Goal: Task Accomplishment & Management: Manage account settings

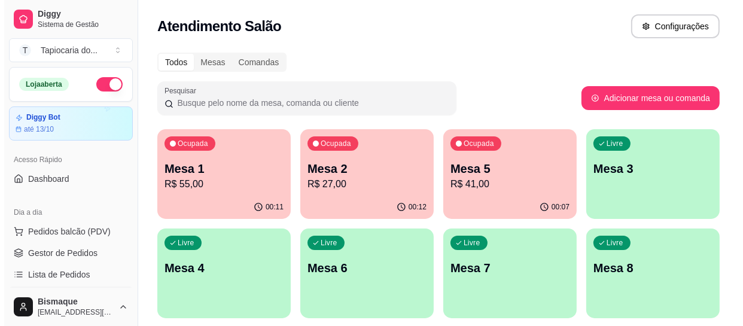
scroll to position [163, 0]
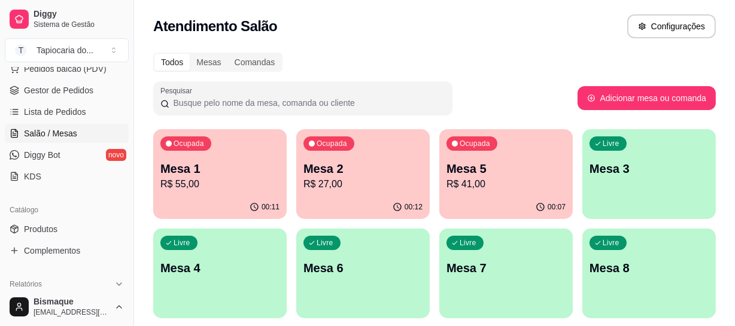
click at [351, 203] on div "00:12" at bounding box center [362, 207] width 133 height 23
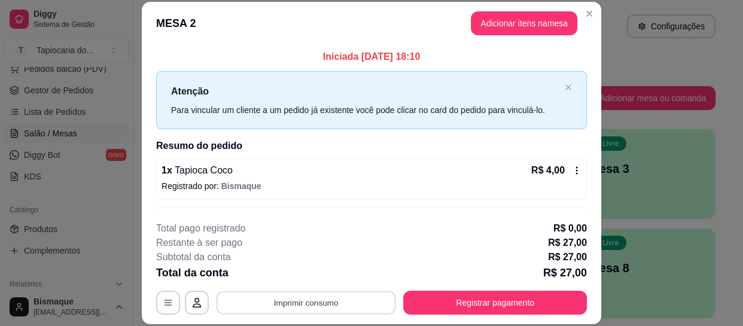
click at [379, 296] on button "Imprimir consumo" at bounding box center [306, 302] width 179 height 23
click at [589, 11] on icon "Close" at bounding box center [589, 14] width 10 height 10
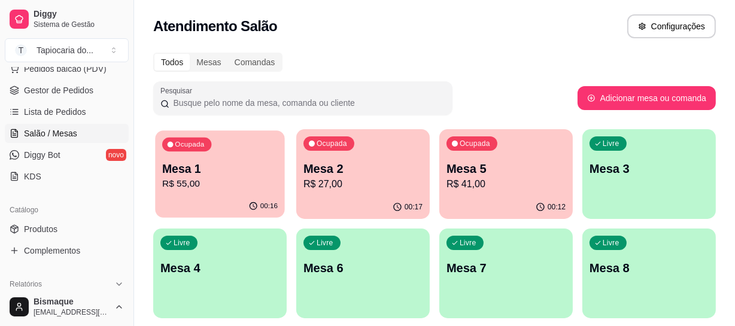
click at [205, 177] on p "R$ 55,00" at bounding box center [219, 184] width 115 height 14
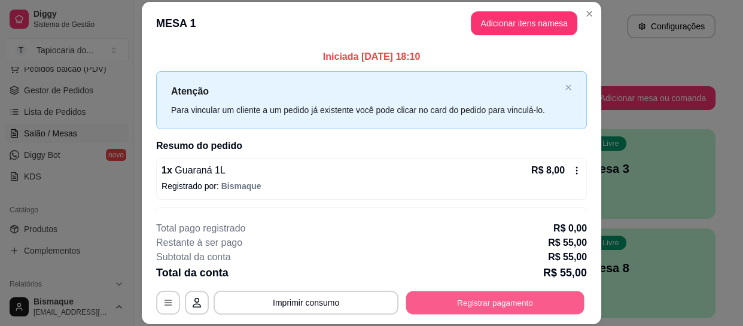
click at [461, 302] on button "Registrar pagamento" at bounding box center [495, 302] width 178 height 23
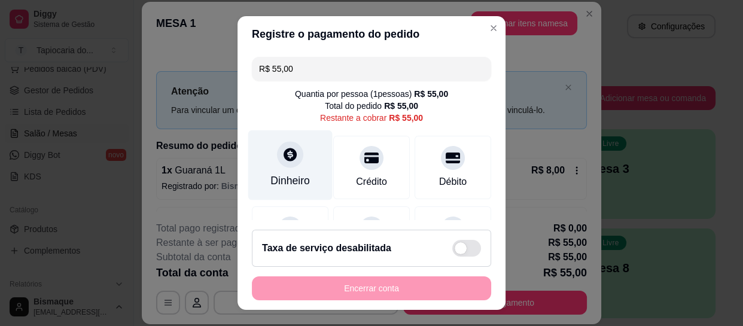
click at [285, 179] on div "Dinheiro" at bounding box center [289, 181] width 39 height 16
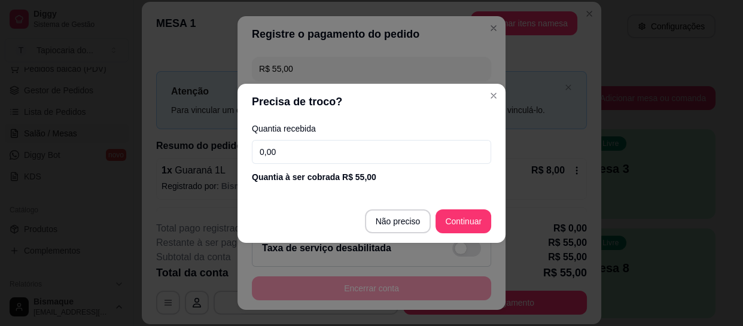
click at [294, 153] on input "0,00" at bounding box center [371, 152] width 239 height 24
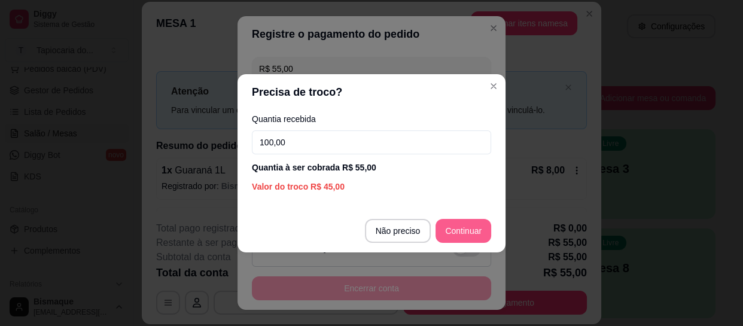
type input "100,00"
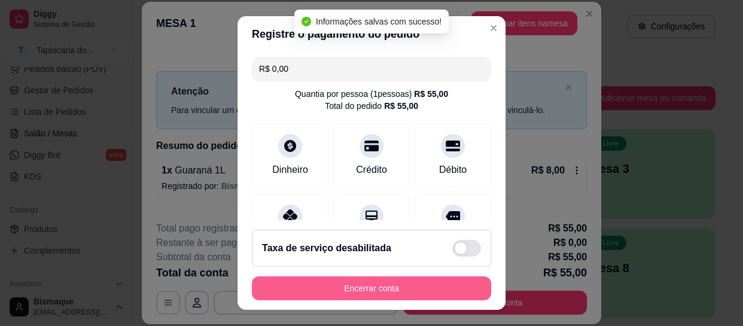
type input "R$ 0,00"
click at [427, 291] on button "Encerrar conta" at bounding box center [371, 288] width 239 height 24
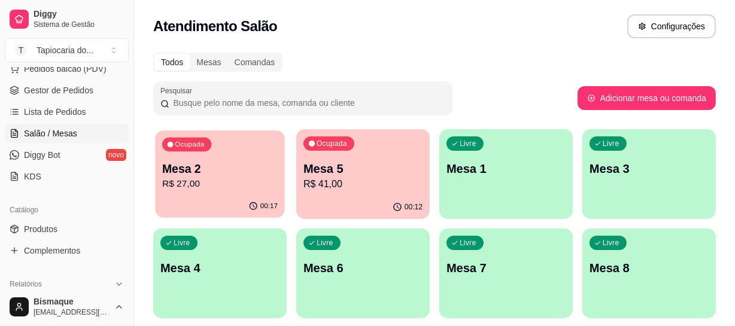
click at [221, 185] on p "R$ 27,00" at bounding box center [219, 184] width 115 height 14
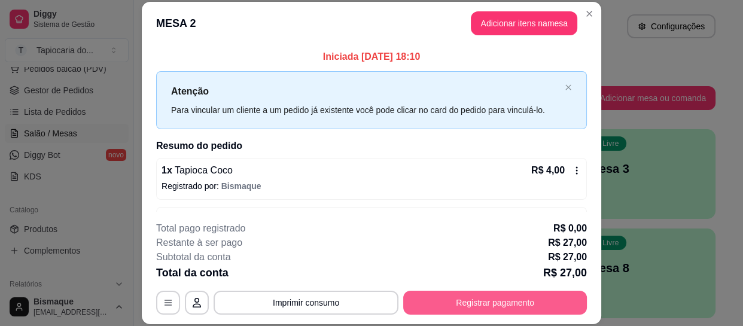
click at [522, 299] on button "Registrar pagamento" at bounding box center [495, 303] width 184 height 24
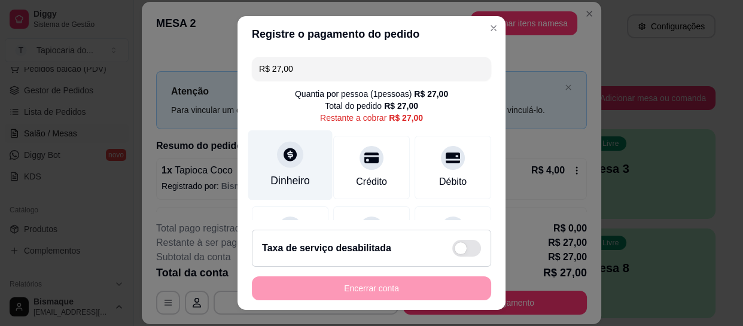
click at [287, 175] on div "Dinheiro" at bounding box center [289, 181] width 39 height 16
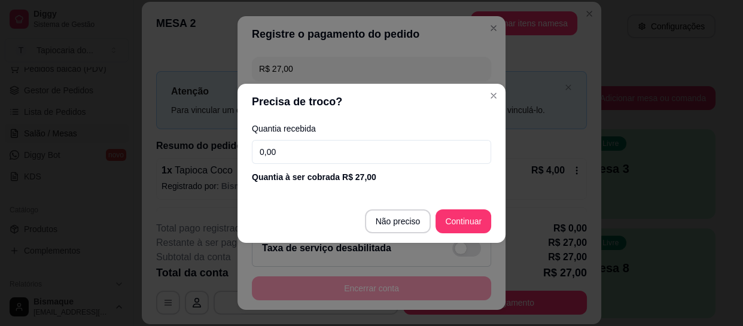
click at [348, 153] on input "0,00" at bounding box center [371, 152] width 239 height 24
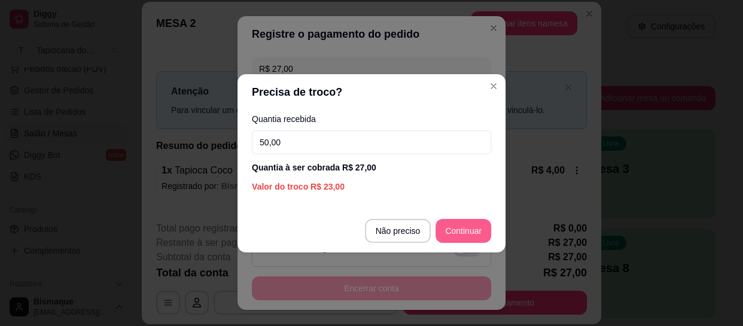
type input "50,00"
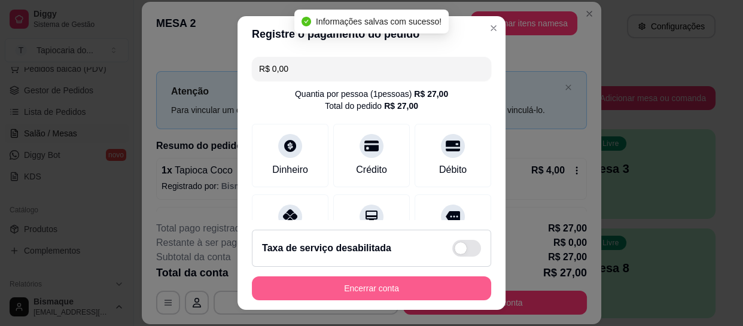
type input "R$ 0,00"
click at [410, 293] on button "Encerrar conta" at bounding box center [371, 288] width 239 height 24
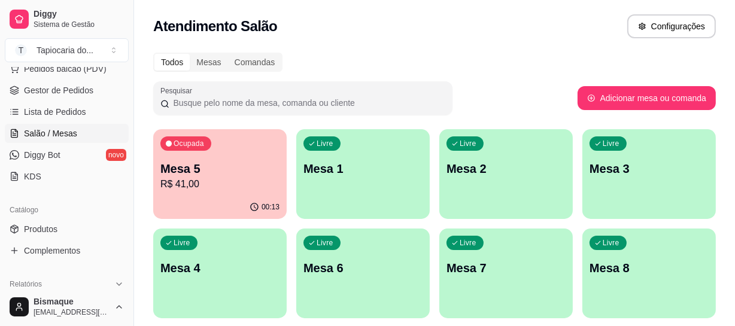
click at [196, 177] on p "R$ 41,00" at bounding box center [219, 184] width 119 height 14
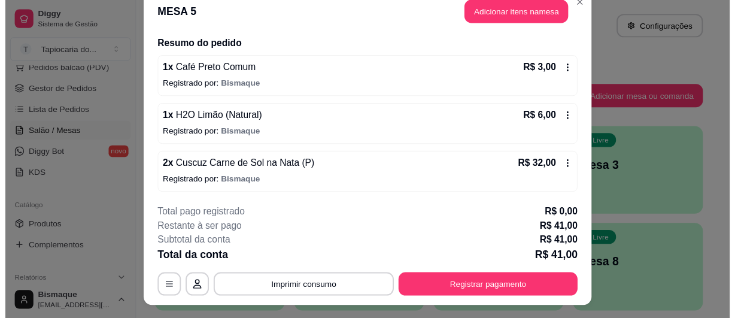
scroll to position [0, 0]
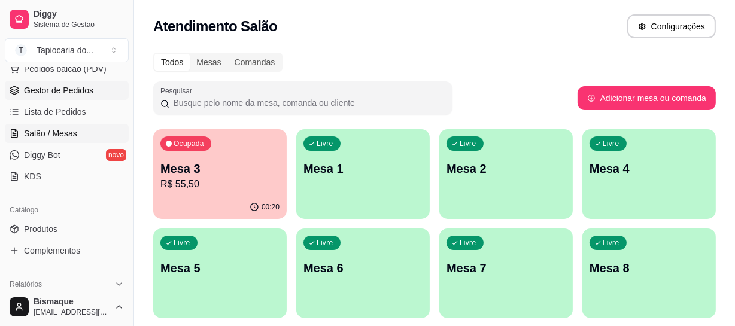
click at [44, 84] on span "Gestor de Pedidos" at bounding box center [58, 90] width 69 height 12
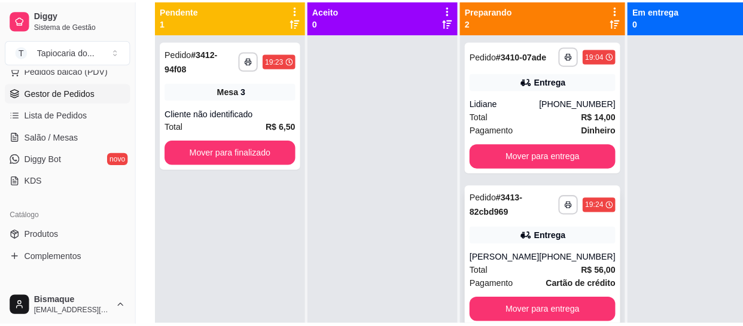
scroll to position [163, 0]
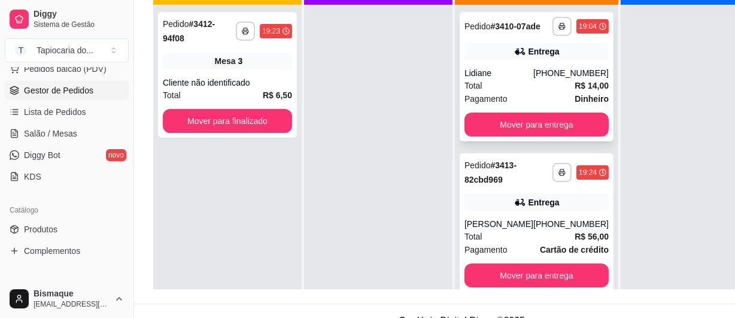
click at [482, 92] on div "Total R$ 14,00" at bounding box center [536, 85] width 144 height 13
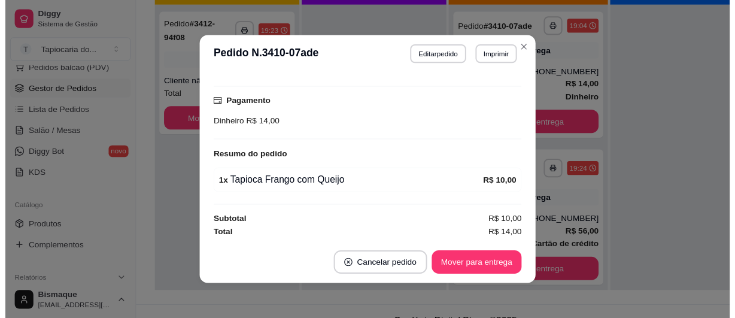
scroll to position [2, 0]
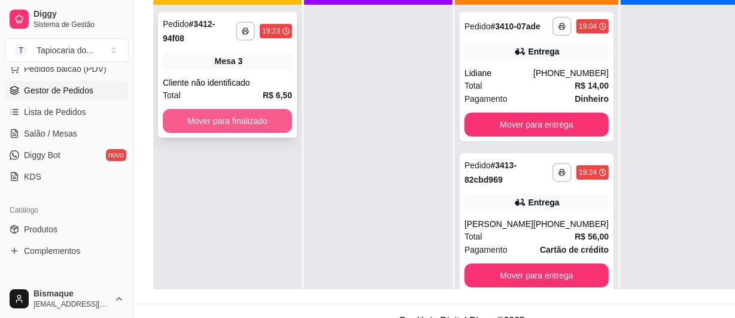
click at [238, 114] on button "Mover para finalizado" at bounding box center [227, 121] width 129 height 24
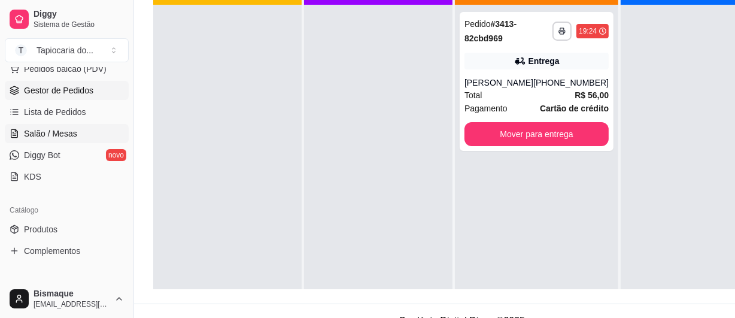
click at [42, 136] on span "Salão / Mesas" at bounding box center [50, 133] width 53 height 12
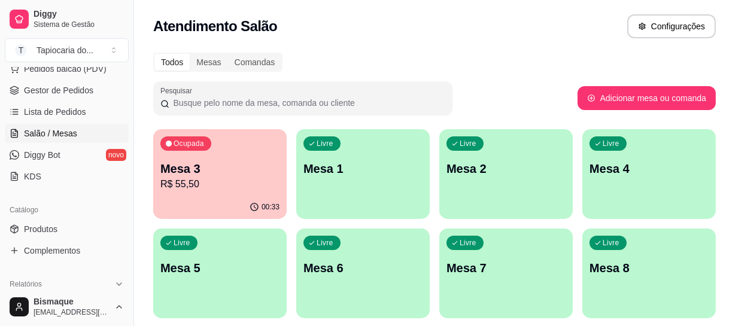
click at [246, 173] on p "Mesa 3" at bounding box center [219, 168] width 119 height 17
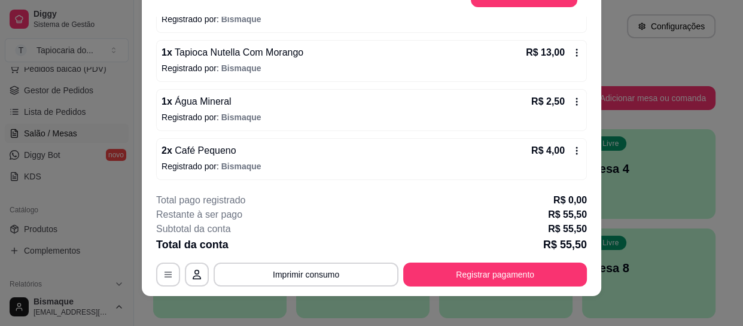
scroll to position [36, 0]
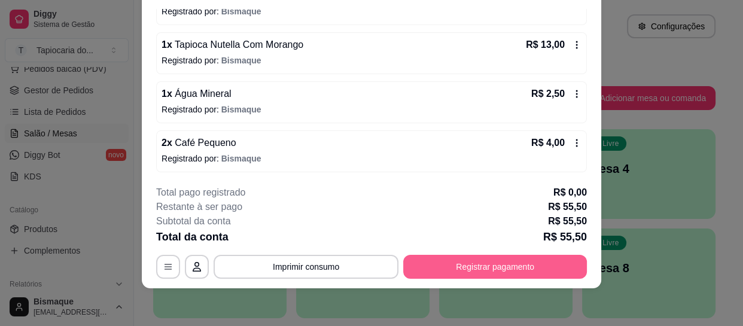
click at [426, 263] on button "Registrar pagamento" at bounding box center [495, 267] width 184 height 24
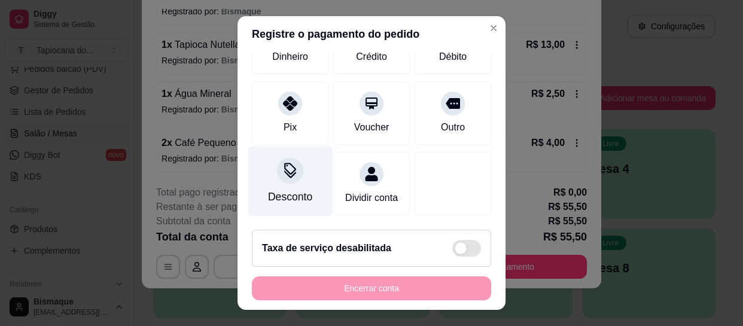
scroll to position [139, 0]
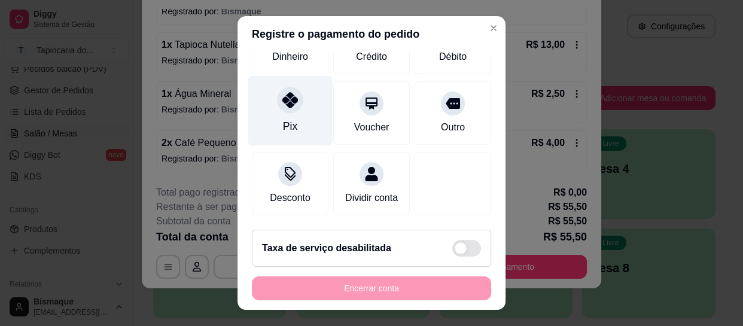
click at [292, 112] on div "Pix" at bounding box center [290, 111] width 84 height 70
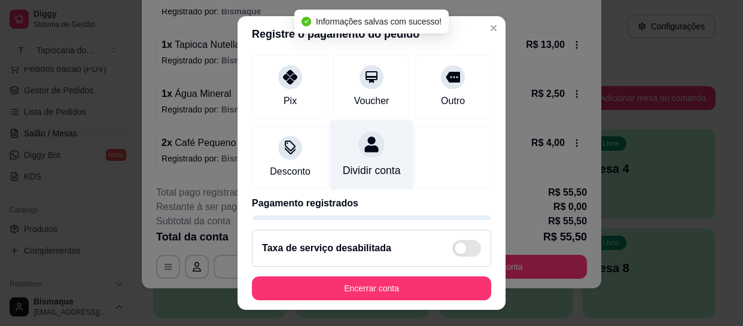
type input "R$ 0,00"
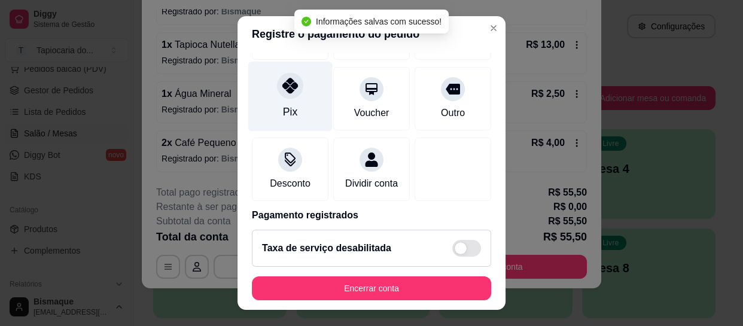
click at [291, 105] on div "Pix" at bounding box center [290, 97] width 84 height 70
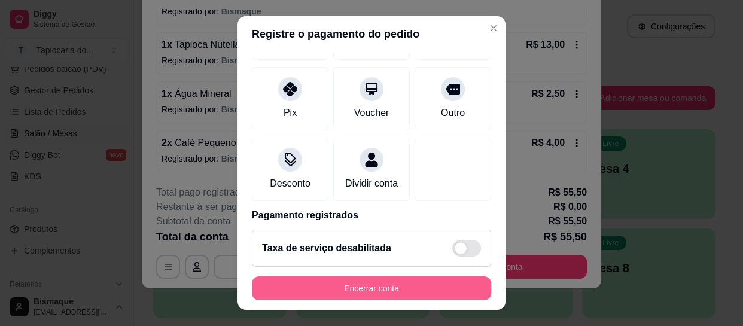
click at [367, 291] on button "Encerrar conta" at bounding box center [371, 288] width 239 height 24
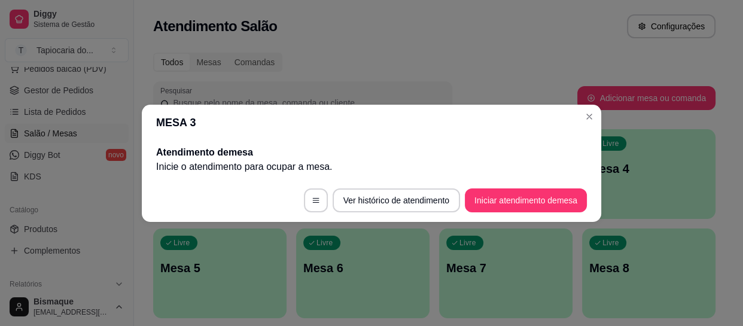
scroll to position [0, 0]
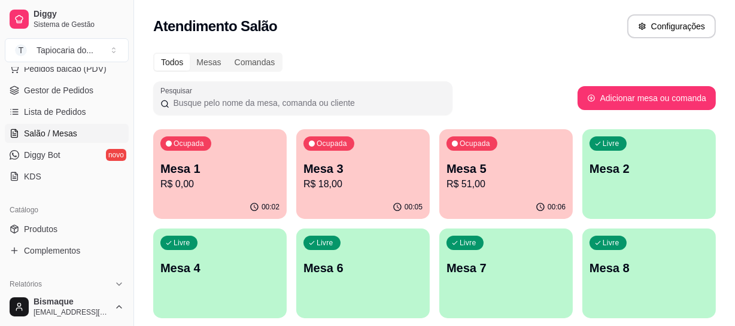
click at [205, 184] on p "R$ 0,00" at bounding box center [219, 184] width 119 height 14
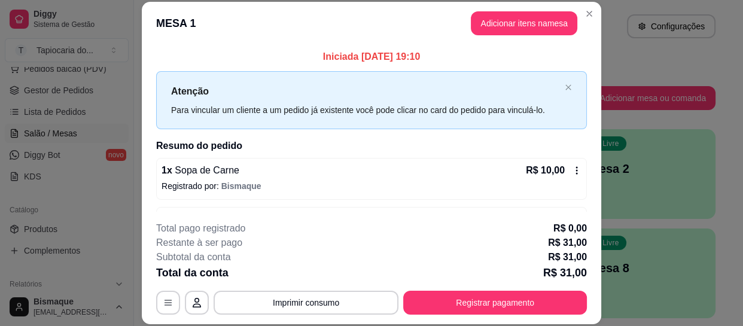
scroll to position [90, 0]
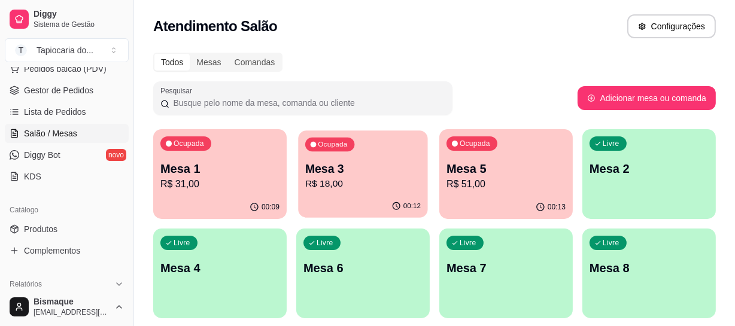
click at [382, 190] on p "R$ 18,00" at bounding box center [362, 184] width 115 height 14
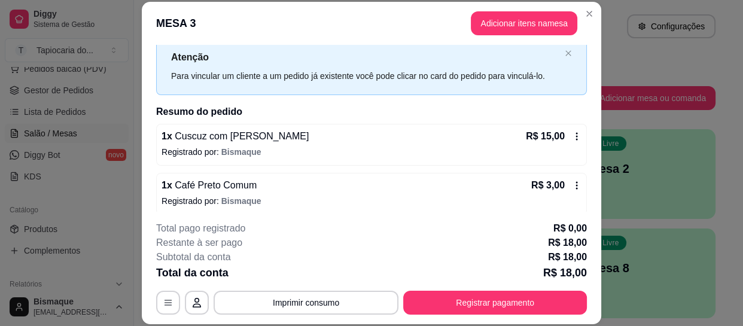
scroll to position [41, 0]
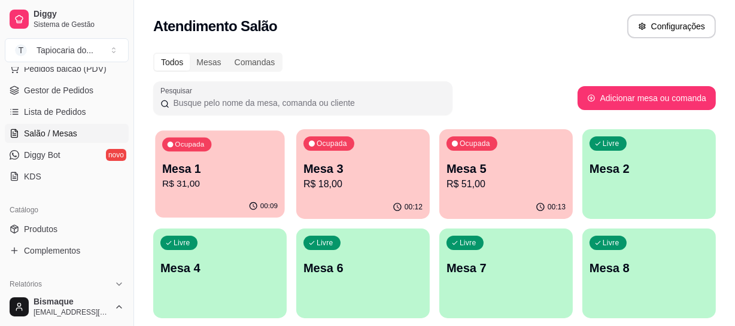
click at [202, 171] on p "Mesa 1" at bounding box center [219, 169] width 115 height 16
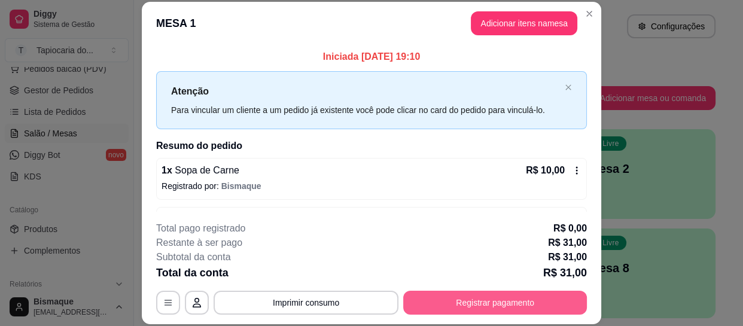
click at [519, 310] on button "Registrar pagamento" at bounding box center [495, 303] width 184 height 24
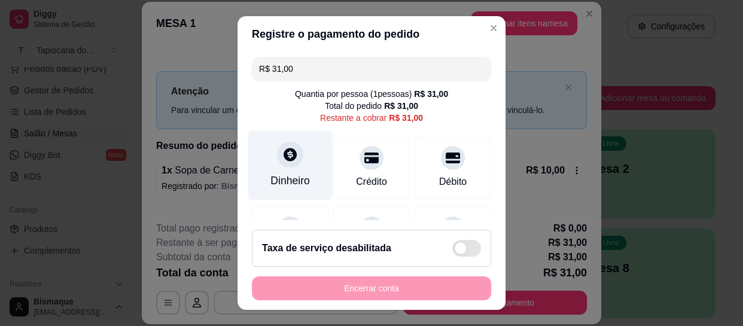
click at [287, 169] on div "Dinheiro" at bounding box center [290, 165] width 84 height 70
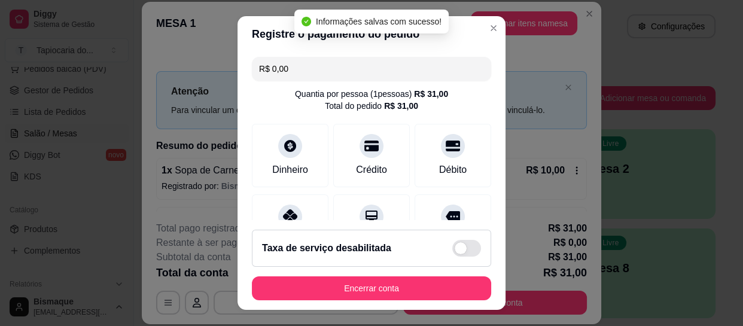
type input "R$ 0,00"
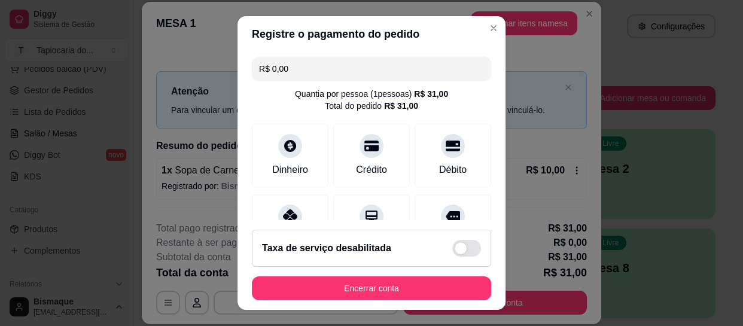
click at [375, 287] on button "Encerrar conta" at bounding box center [371, 288] width 239 height 24
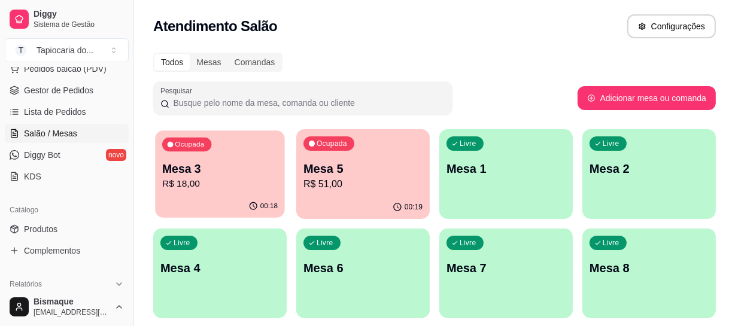
click at [241, 183] on p "R$ 18,00" at bounding box center [219, 184] width 115 height 14
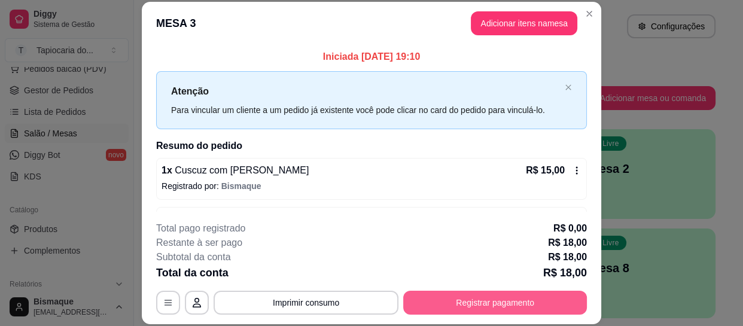
click at [484, 299] on button "Registrar pagamento" at bounding box center [495, 303] width 184 height 24
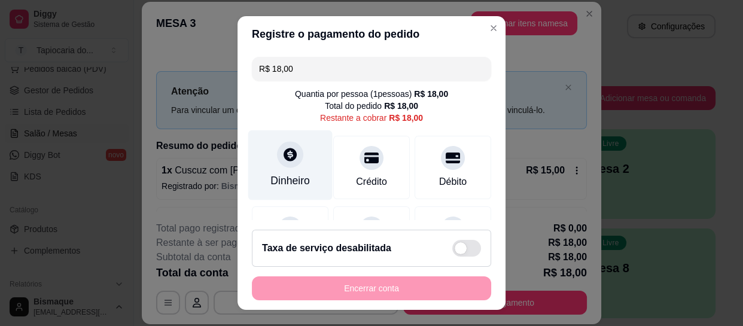
click at [290, 178] on div "Dinheiro" at bounding box center [289, 181] width 39 height 16
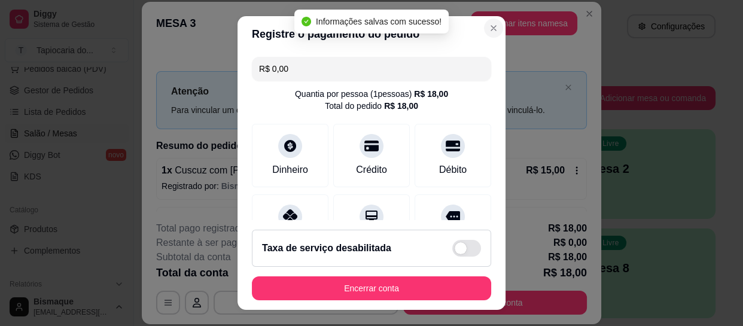
type input "R$ 0,00"
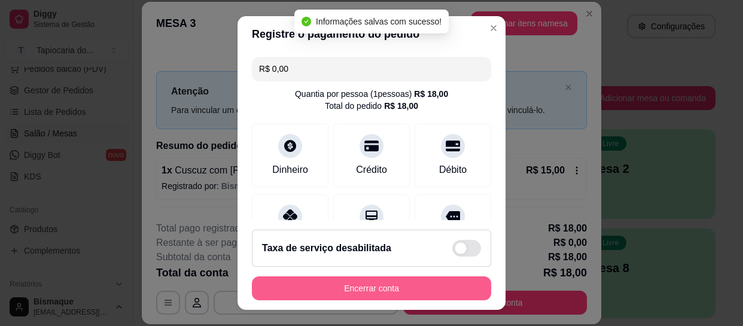
click at [408, 278] on button "Encerrar conta" at bounding box center [371, 288] width 239 height 24
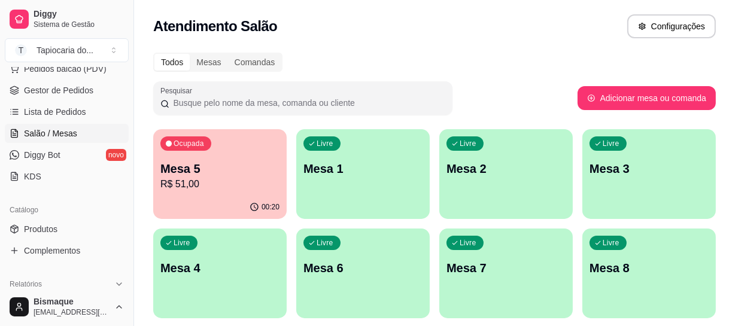
click at [239, 192] on div "Ocupada Mesa 5 R$ 51,00" at bounding box center [219, 162] width 133 height 66
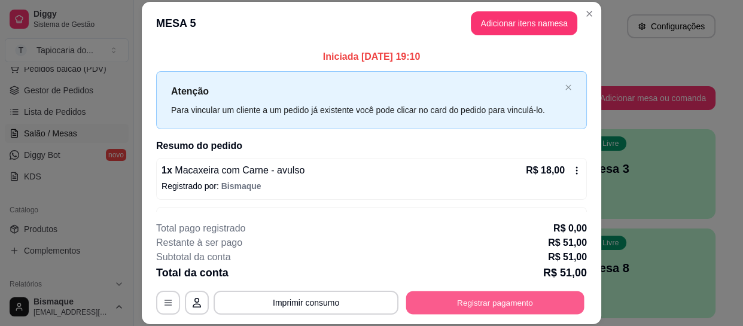
click at [449, 300] on button "Registrar pagamento" at bounding box center [495, 302] width 178 height 23
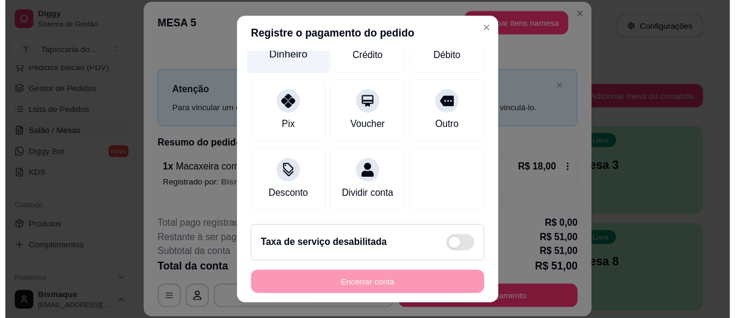
scroll to position [0, 0]
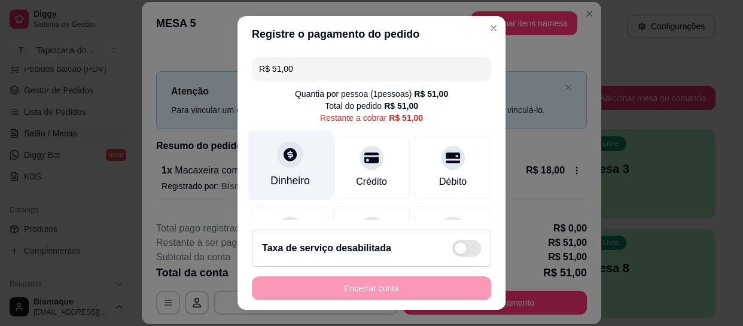
click at [311, 185] on div "Dinheiro" at bounding box center [290, 165] width 84 height 70
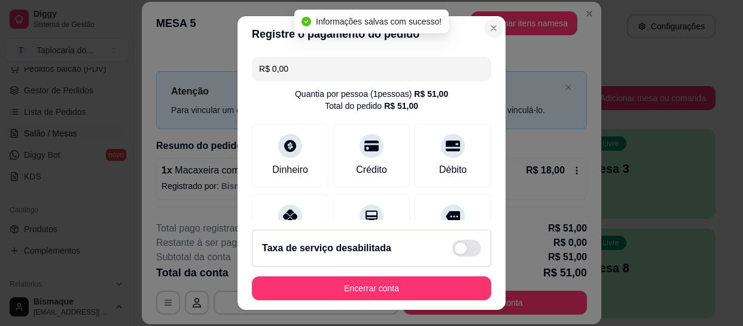
type input "R$ 0,00"
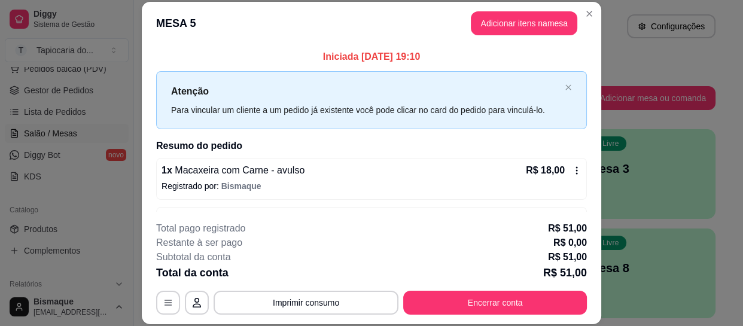
click at [548, 316] on footer "**********" at bounding box center [371, 268] width 459 height 112
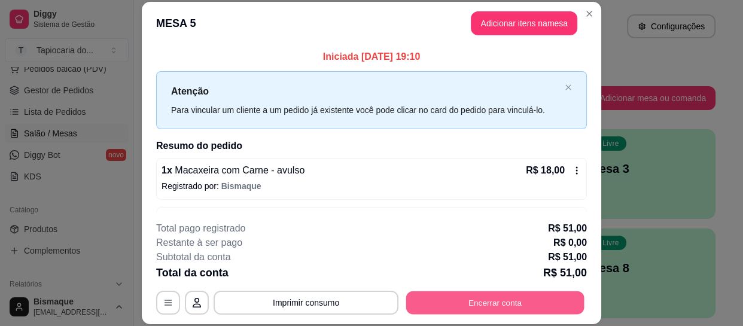
click at [549, 302] on button "Encerrar conta" at bounding box center [495, 302] width 178 height 23
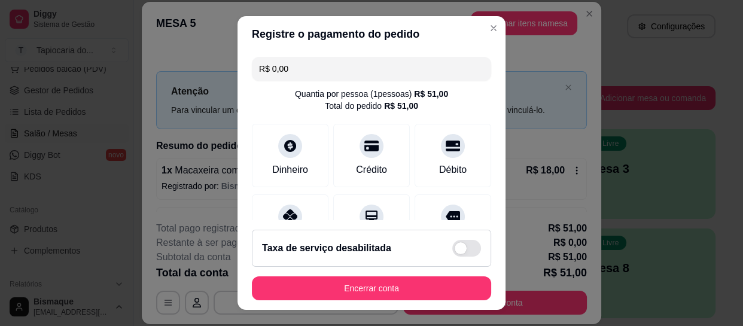
click at [412, 272] on footer "Taxa de serviço desabilitada Encerrar conta" at bounding box center [372, 265] width 268 height 90
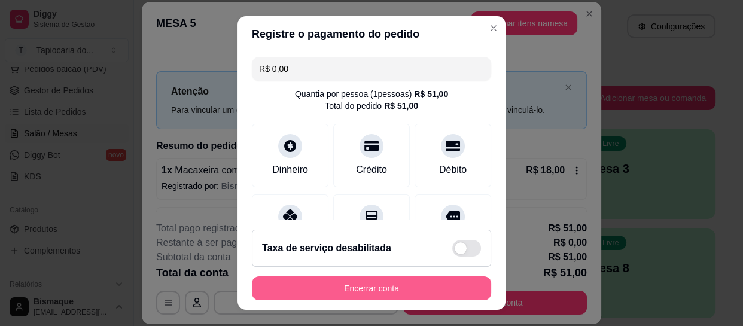
click at [419, 287] on button "Encerrar conta" at bounding box center [371, 288] width 239 height 24
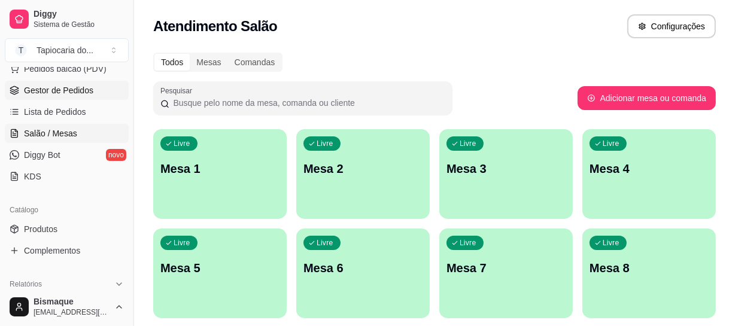
click at [49, 92] on span "Gestor de Pedidos" at bounding box center [58, 90] width 69 height 12
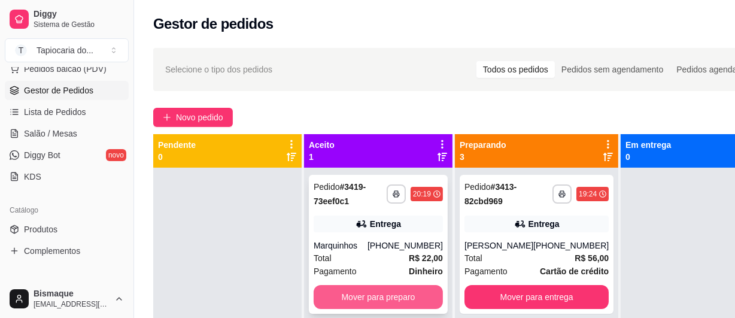
click at [377, 292] on button "Mover para preparo" at bounding box center [377, 297] width 129 height 24
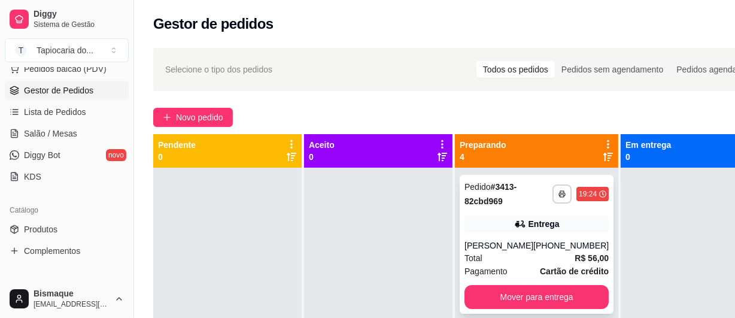
click at [504, 258] on div "Total R$ 56,00" at bounding box center [536, 257] width 144 height 13
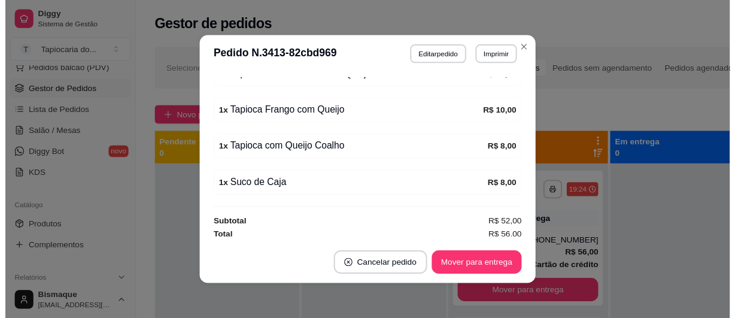
scroll to position [463, 0]
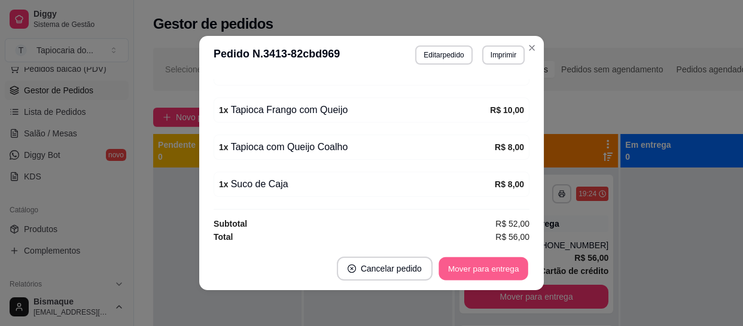
click at [482, 259] on button "Mover para entrega" at bounding box center [484, 268] width 90 height 23
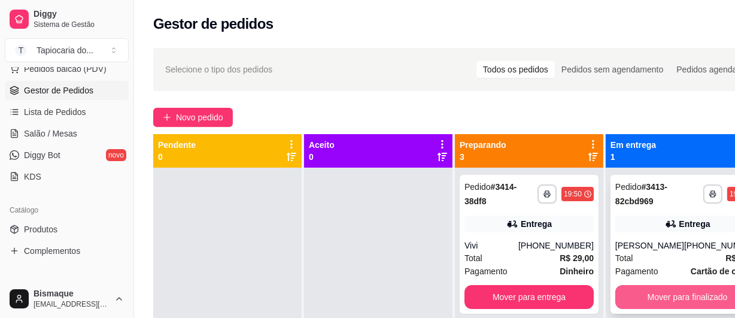
click at [646, 294] on button "Mover para finalizado" at bounding box center [687, 297] width 144 height 24
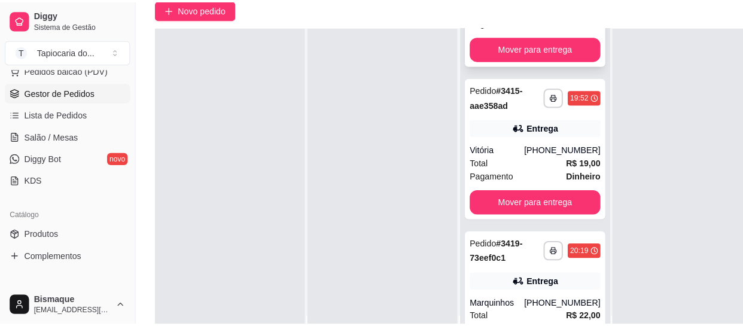
scroll to position [0, 0]
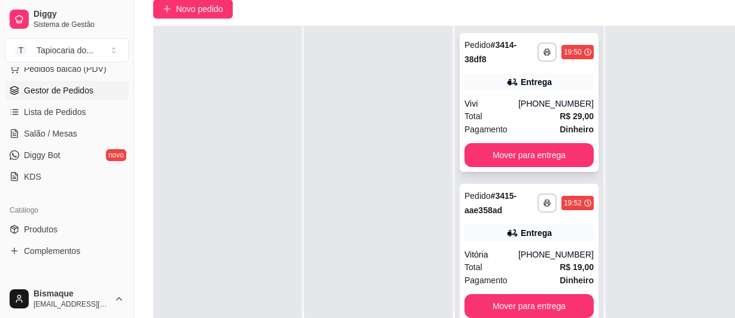
click at [513, 112] on div "Total R$ 29,00" at bounding box center [528, 115] width 129 height 13
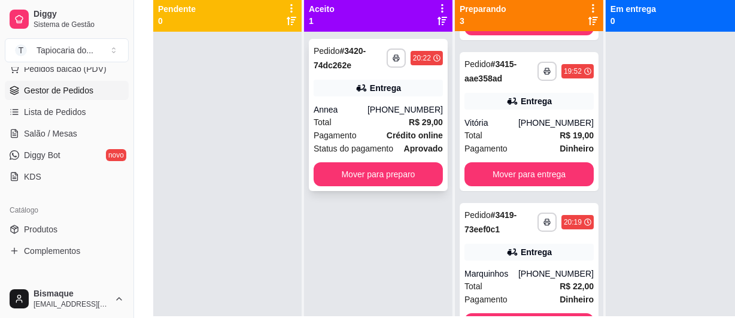
click at [392, 87] on div "Entrega" at bounding box center [385, 88] width 31 height 12
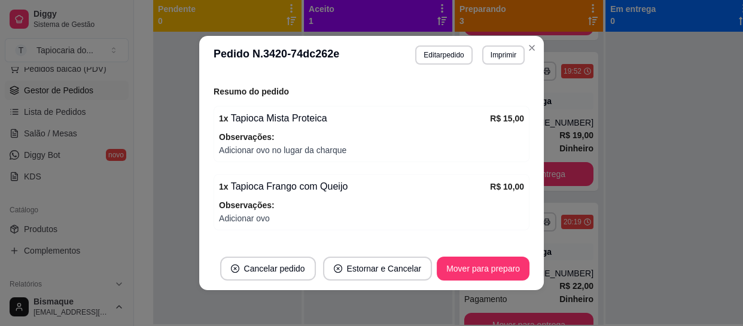
scroll to position [400, 0]
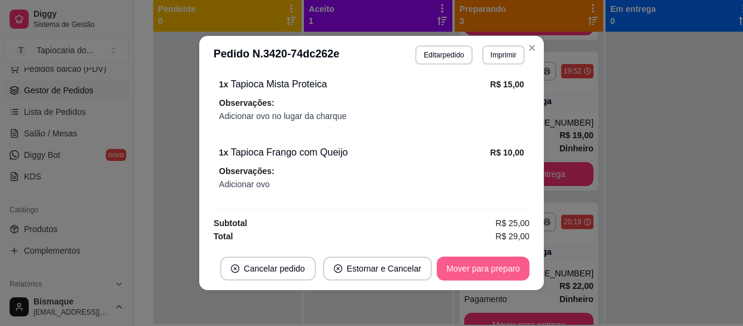
click at [455, 263] on button "Mover para preparo" at bounding box center [483, 269] width 93 height 24
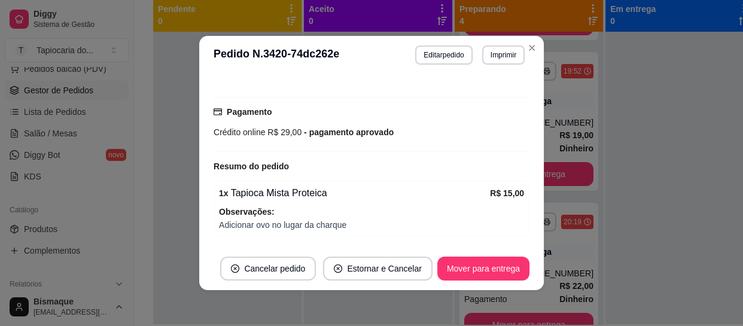
scroll to position [346, 0]
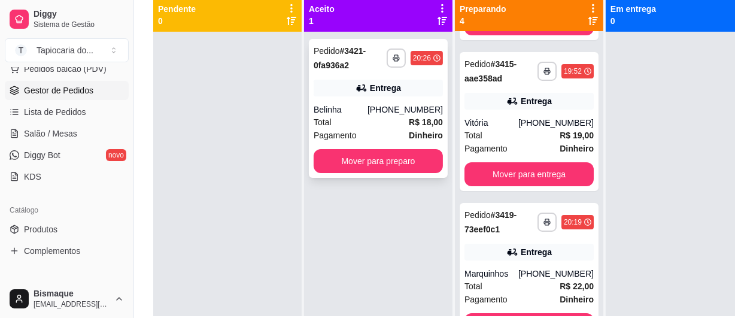
click at [366, 123] on div "Total R$ 18,00" at bounding box center [377, 121] width 129 height 13
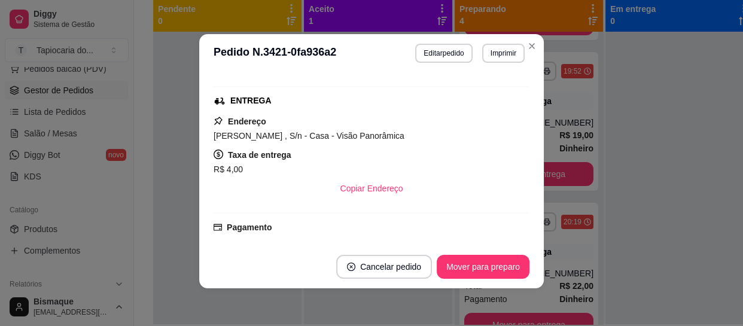
scroll to position [217, 0]
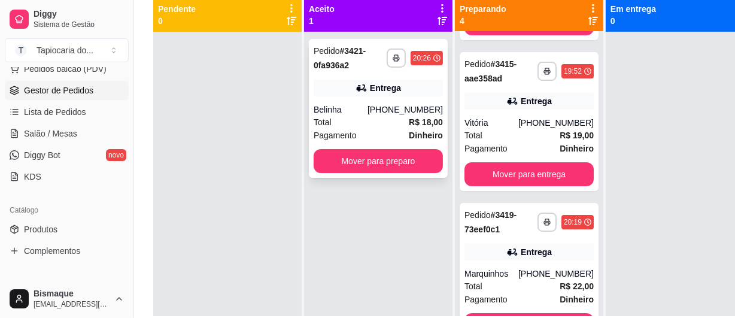
click at [407, 102] on div "**********" at bounding box center [378, 108] width 139 height 139
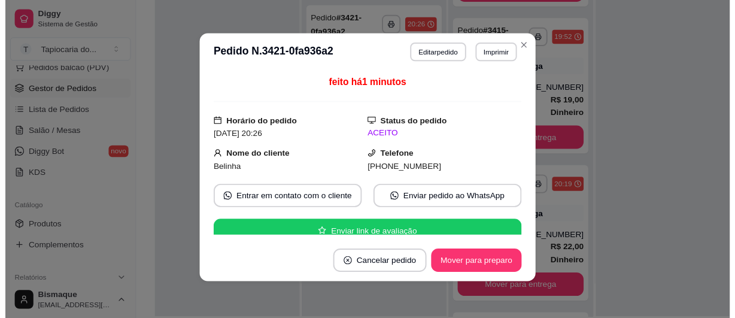
scroll to position [0, 0]
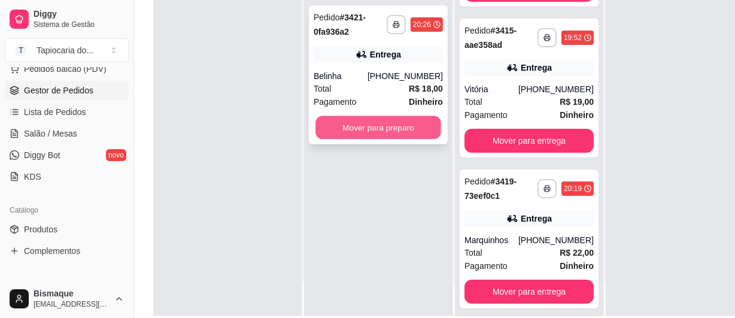
click at [388, 121] on button "Mover para preparo" at bounding box center [378, 127] width 126 height 23
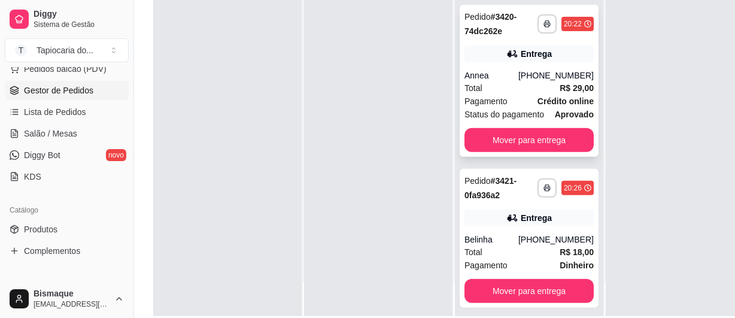
scroll to position [190, 0]
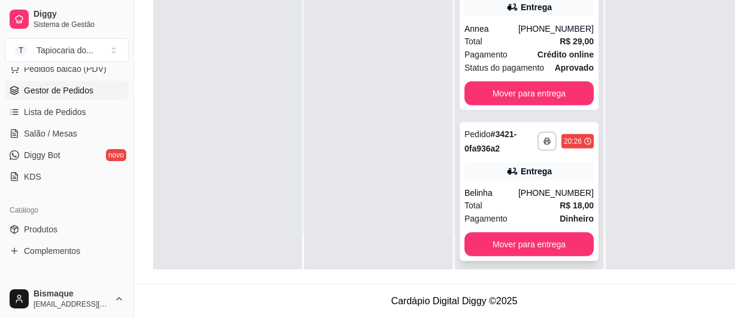
click at [534, 199] on div "Total R$ 18,00" at bounding box center [528, 205] width 129 height 13
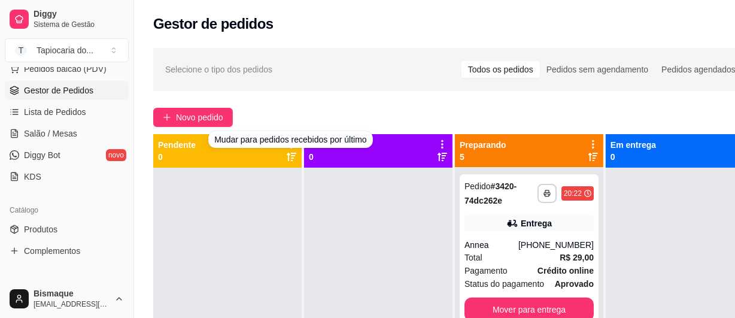
scroll to position [34, 0]
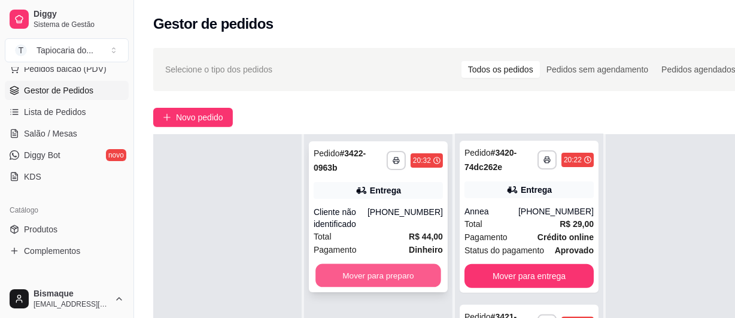
click at [406, 282] on button "Mover para preparo" at bounding box center [378, 275] width 126 height 23
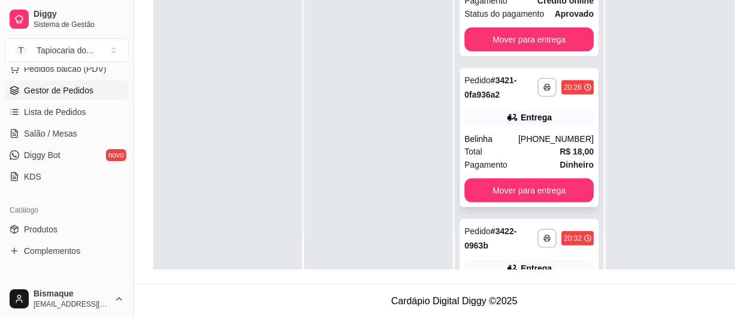
scroll to position [616, 0]
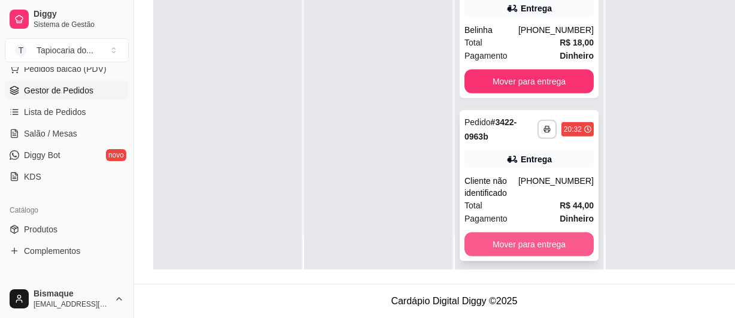
click at [535, 235] on button "Mover para entrega" at bounding box center [528, 244] width 129 height 24
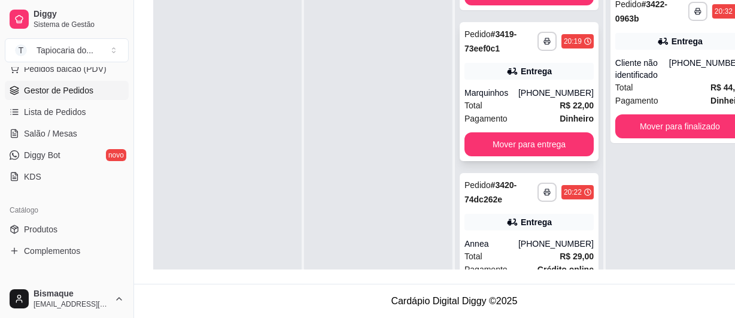
scroll to position [290, 0]
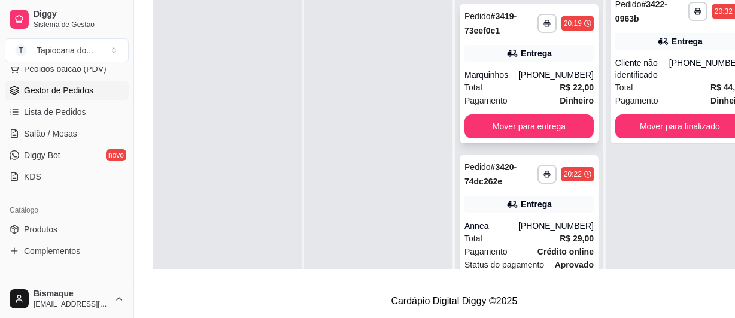
click at [496, 69] on div "Marquinhos" at bounding box center [491, 75] width 54 height 12
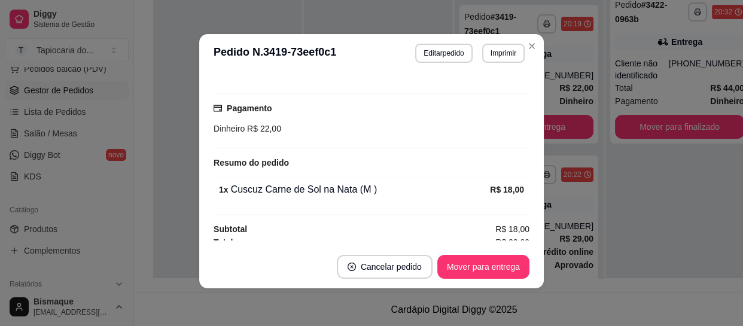
scroll to position [300, 0]
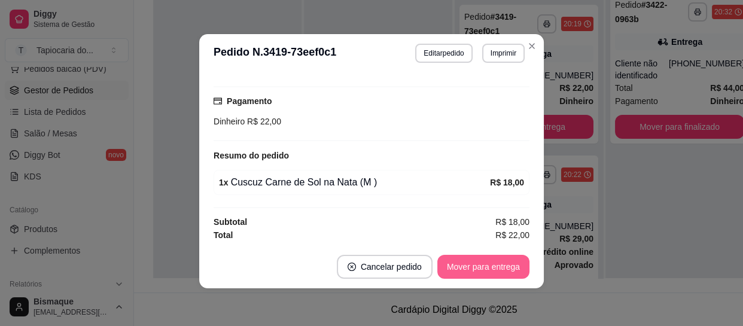
click at [477, 272] on button "Mover para entrega" at bounding box center [483, 267] width 92 height 24
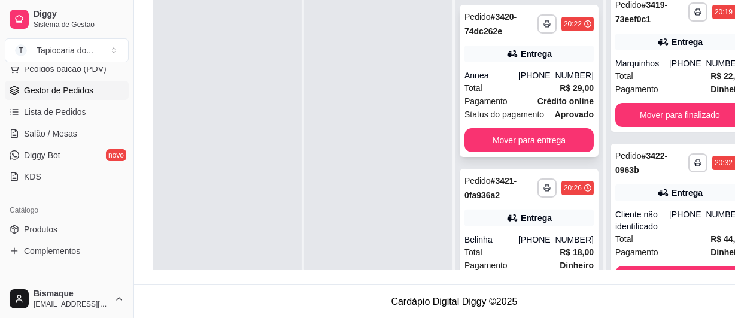
click at [516, 95] on div "Pagamento Crédito online" at bounding box center [528, 101] width 129 height 13
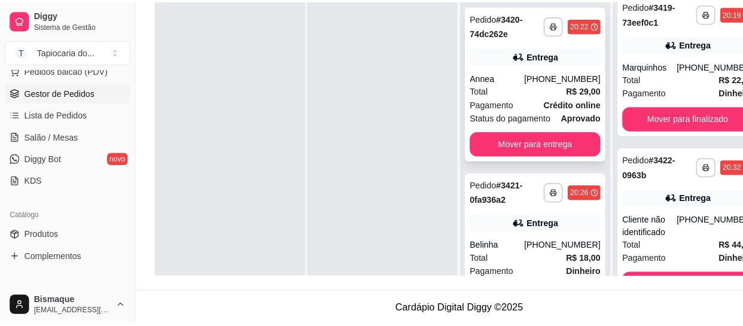
scroll to position [0, 0]
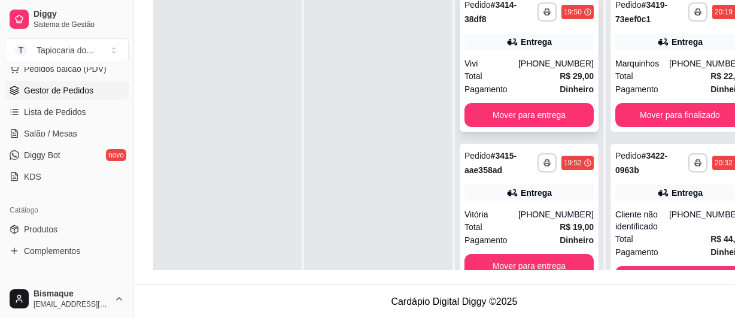
click at [506, 62] on div "Vivi" at bounding box center [491, 63] width 54 height 12
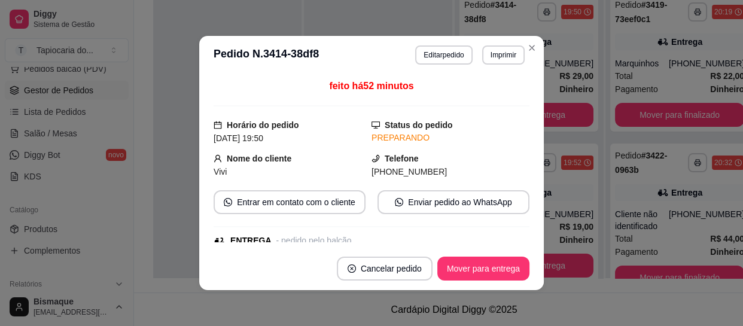
click at [496, 71] on header "**********" at bounding box center [371, 55] width 345 height 38
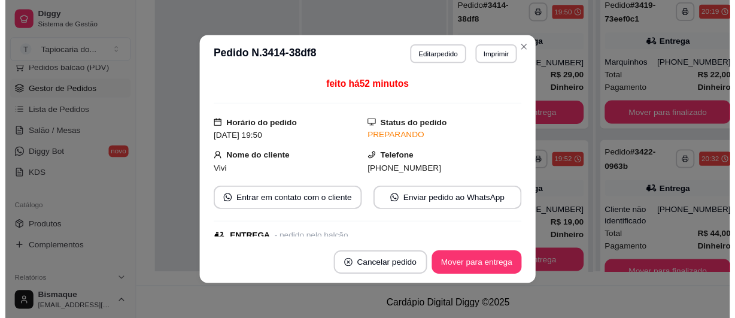
scroll to position [302, 0]
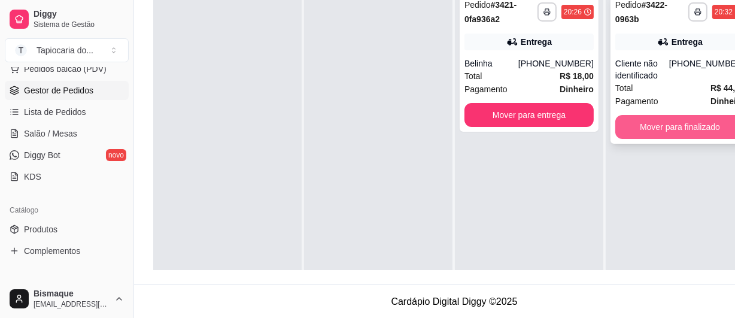
click at [645, 126] on button "Mover para finalizado" at bounding box center [679, 127] width 129 height 24
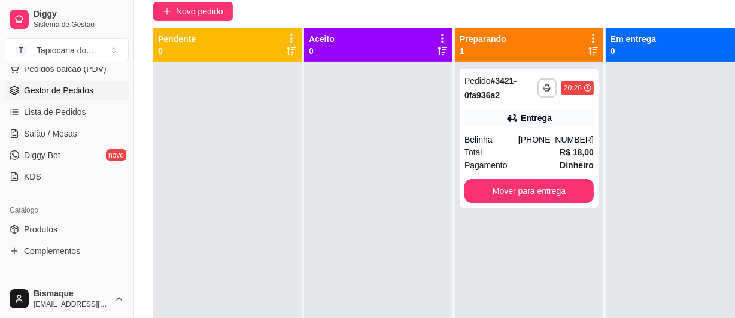
scroll to position [0, 0]
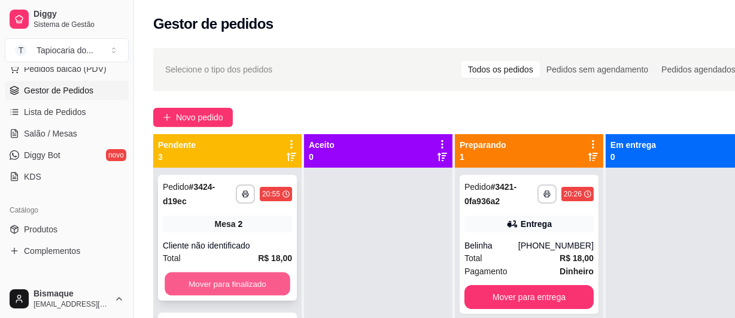
click at [214, 283] on button "Mover para finalizado" at bounding box center [228, 283] width 126 height 23
click at [214, 282] on button "Mover para finalizado" at bounding box center [227, 284] width 129 height 24
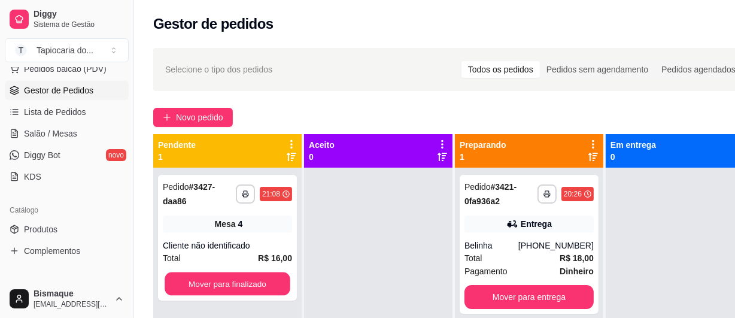
click at [214, 282] on button "Mover para finalizado" at bounding box center [228, 283] width 126 height 23
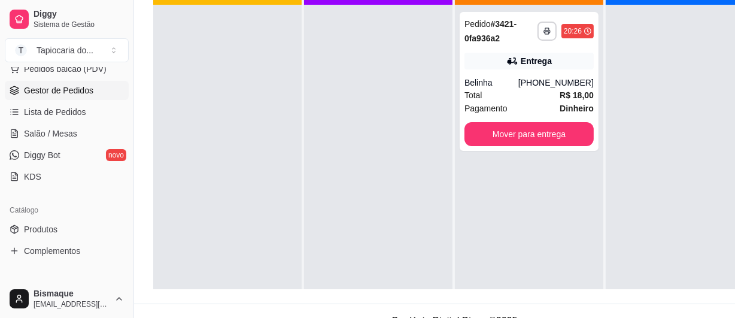
scroll to position [108, 0]
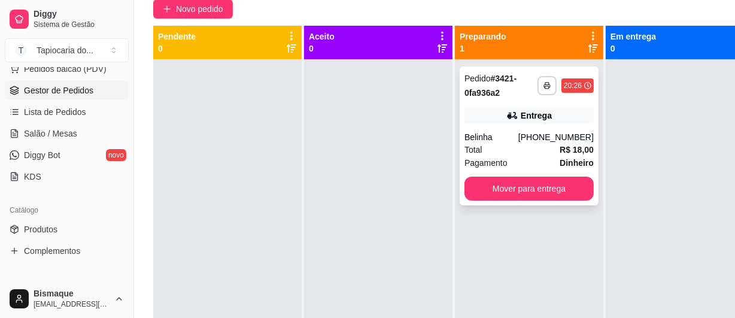
click at [500, 181] on button "Mover para entrega" at bounding box center [528, 188] width 129 height 24
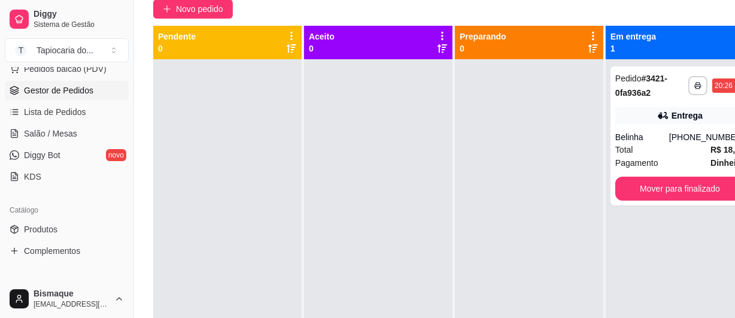
click at [503, 181] on div at bounding box center [529, 218] width 148 height 318
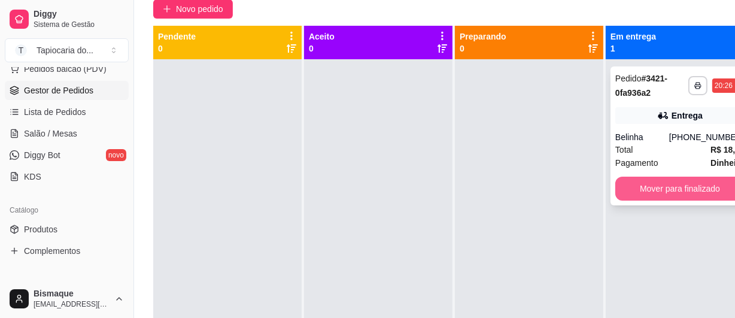
click at [676, 191] on button "Mover para finalizado" at bounding box center [679, 188] width 129 height 24
